Goal: Task Accomplishment & Management: Manage account settings

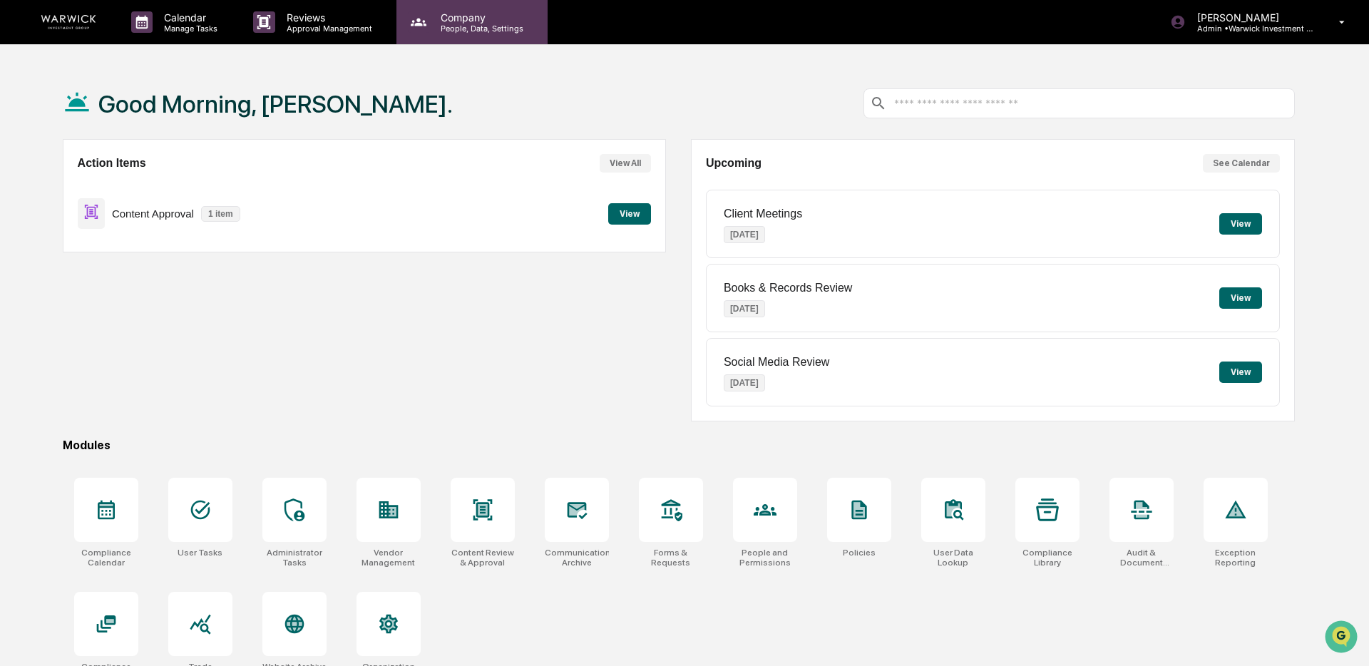
click at [444, 24] on p "People, Data, Settings" at bounding box center [479, 29] width 101 height 10
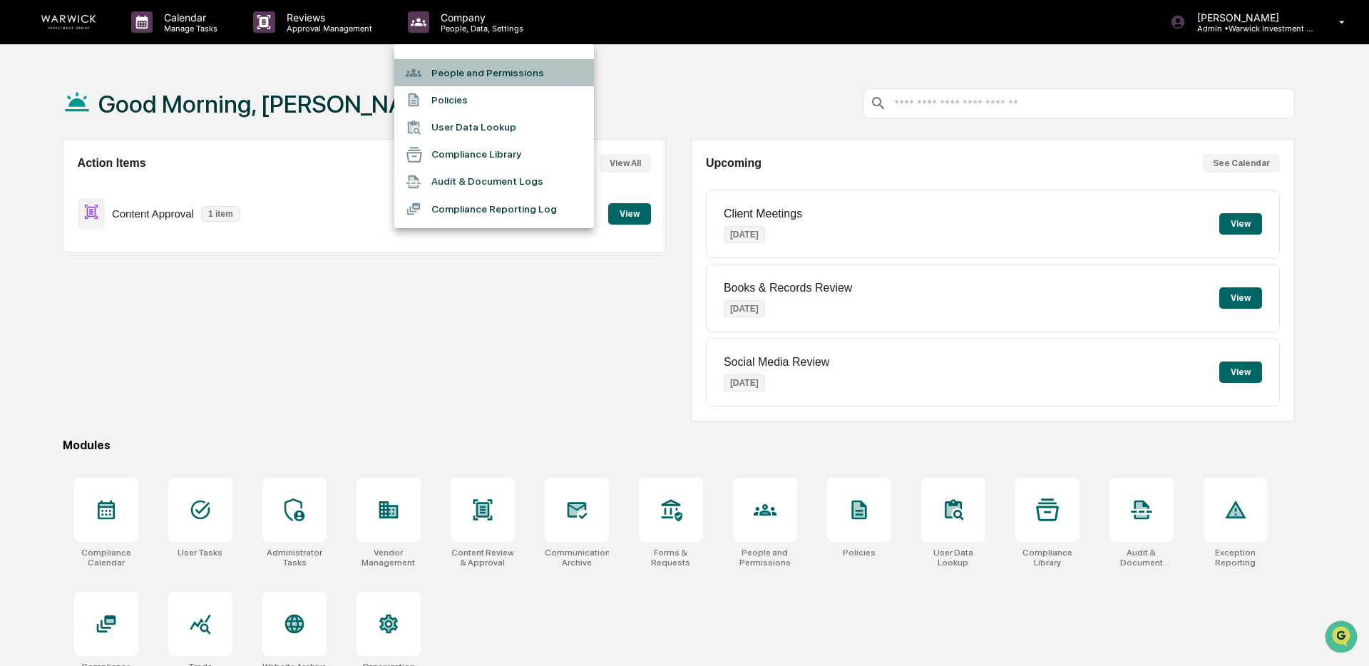
click at [495, 77] on li "People and Permissions" at bounding box center [494, 72] width 200 height 27
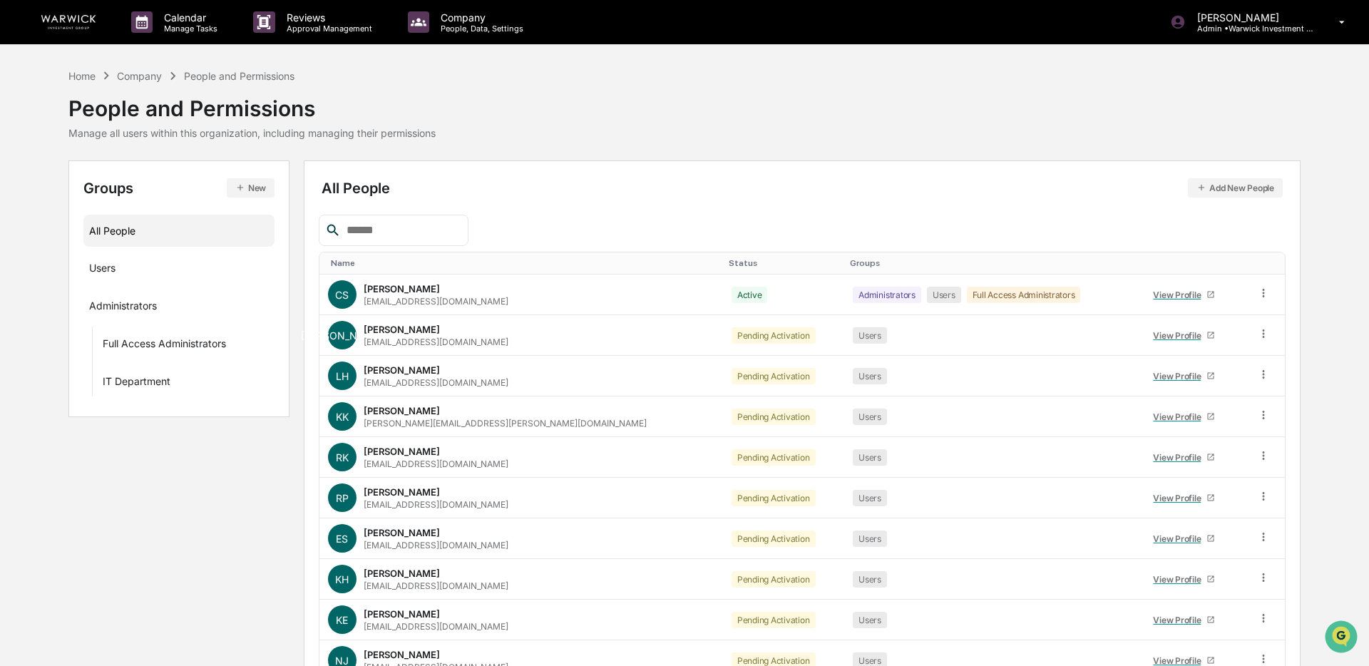
click at [424, 234] on input "text" at bounding box center [401, 230] width 121 height 19
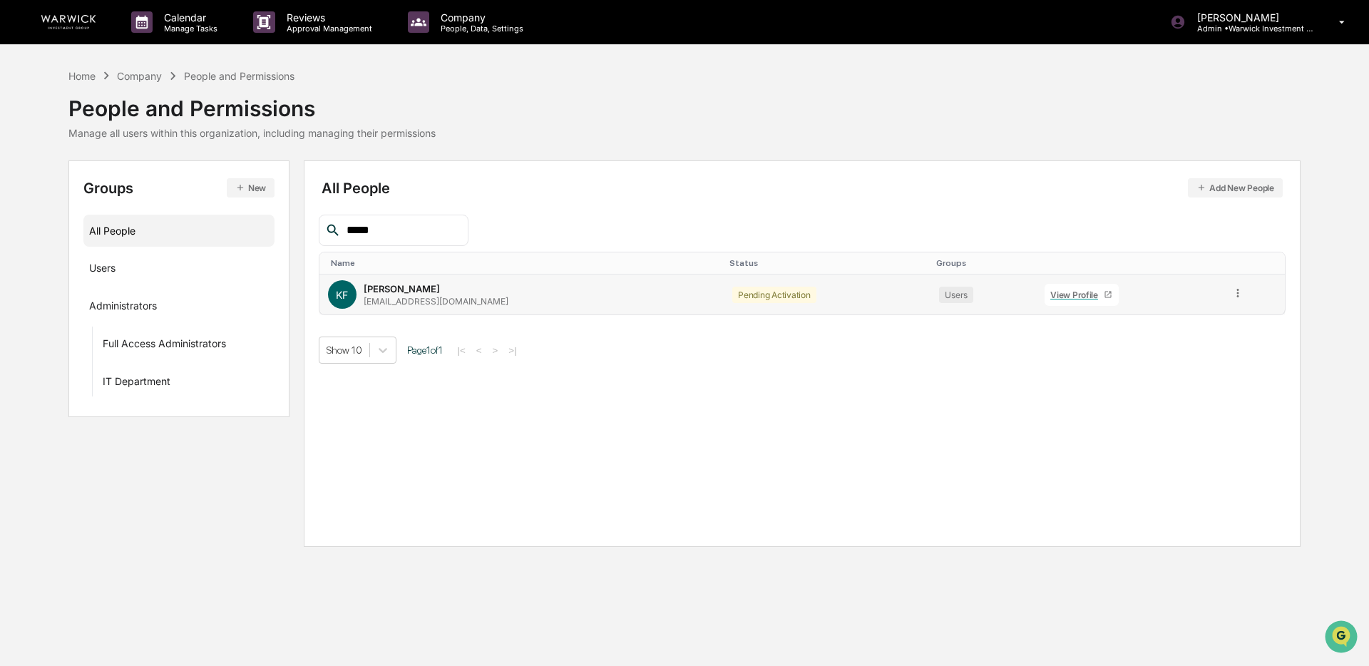
type input "*****"
click at [1240, 291] on icon at bounding box center [1239, 294] width 14 height 14
click at [1201, 343] on div "Change Status" at bounding box center [1174, 345] width 118 height 17
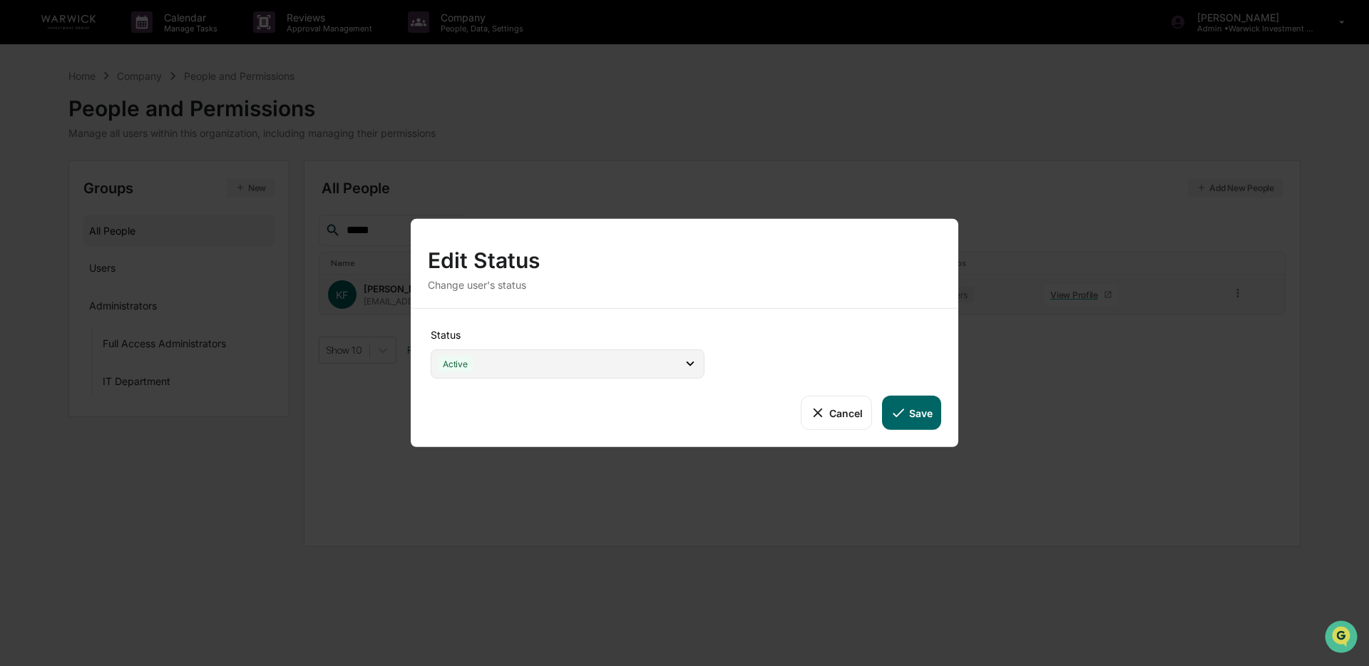
click at [684, 368] on icon at bounding box center [691, 364] width 16 height 16
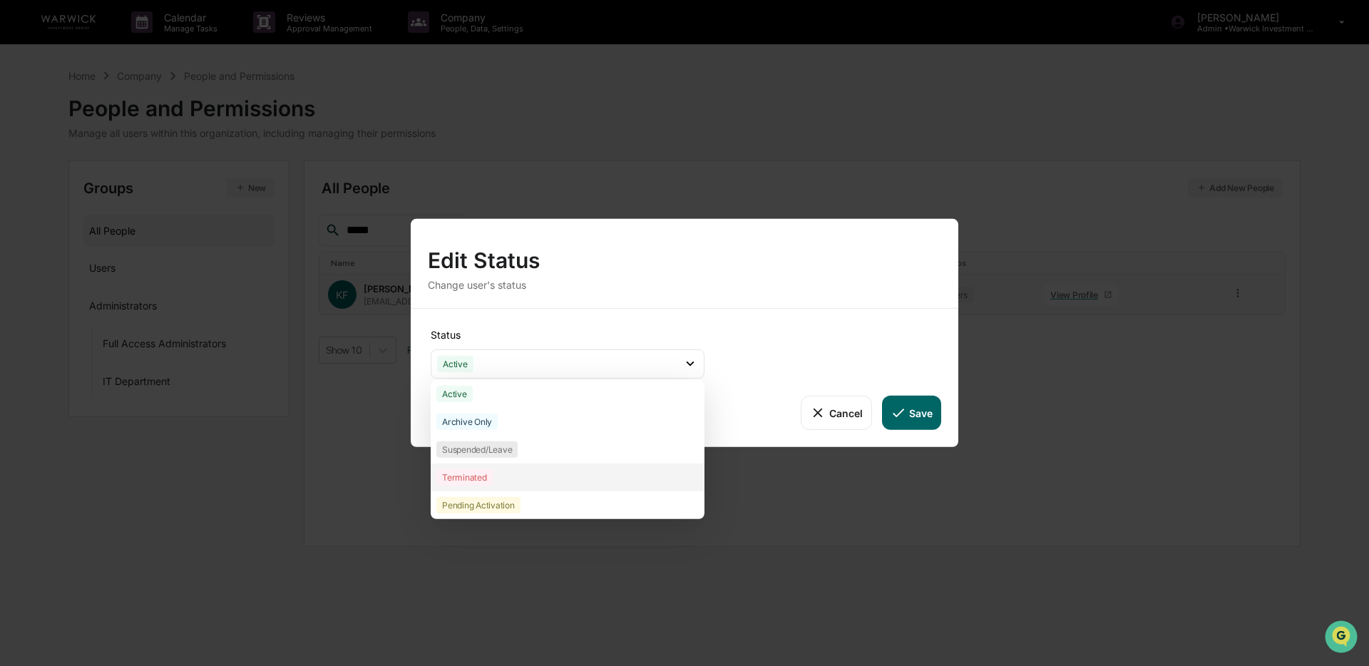
click at [485, 481] on div "Terminated" at bounding box center [465, 477] width 56 height 16
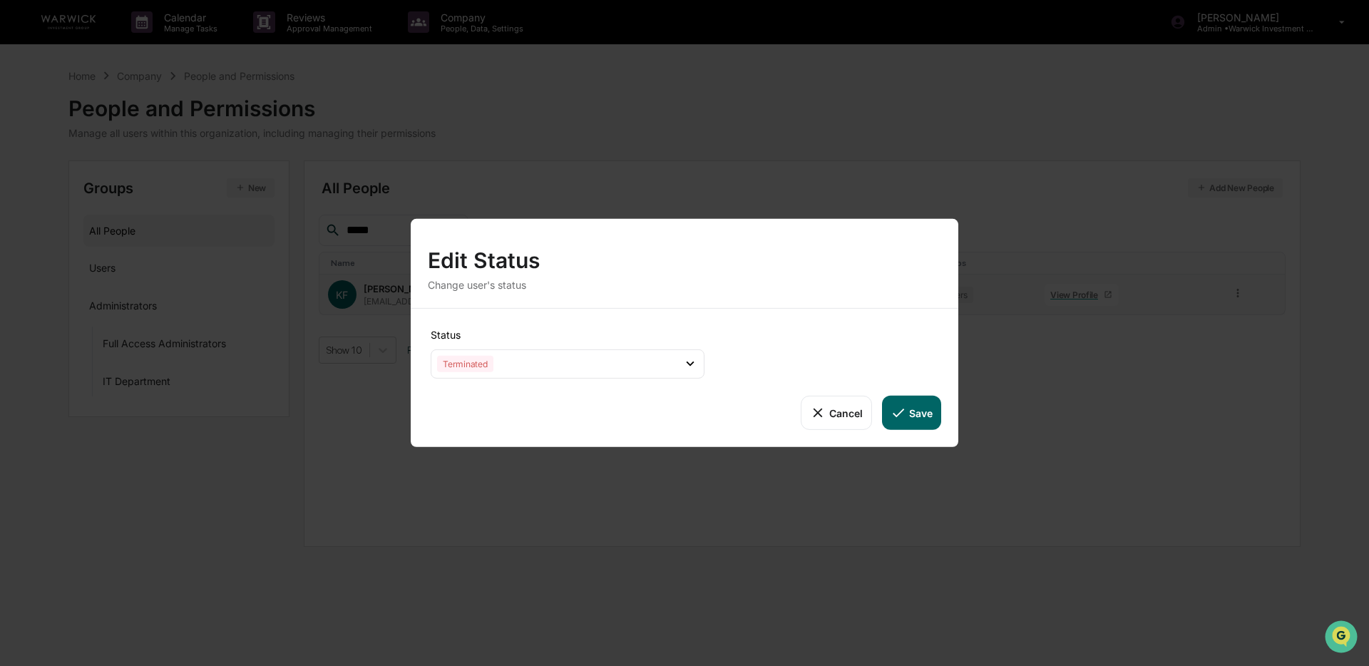
click at [908, 415] on button "Save" at bounding box center [911, 413] width 59 height 34
